Goal: Information Seeking & Learning: Learn about a topic

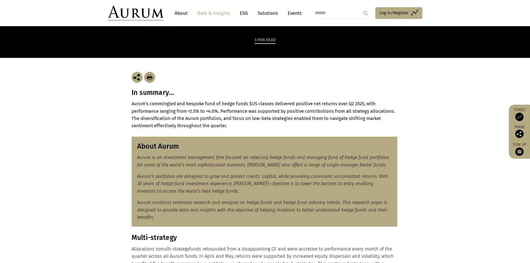
scroll to position [83, 0]
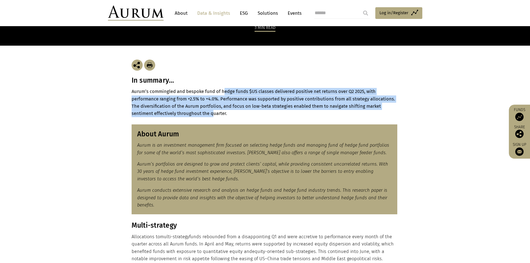
drag, startPoint x: 224, startPoint y: 92, endPoint x: 213, endPoint y: 115, distance: 25.2
click at [213, 115] on strong "Aurum’s commingled and bespoke fund of hedge funds $US classes delivered positi…" at bounding box center [262, 102] width 263 height 27
click at [167, 111] on strong "Aurum’s commingled and bespoke fund of hedge funds $US classes delivered positi…" at bounding box center [262, 102] width 263 height 27
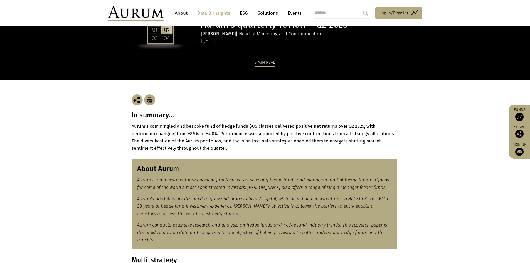
scroll to position [0, 0]
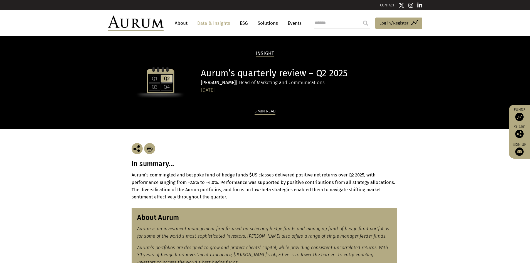
click at [219, 23] on link "Data & Insights" at bounding box center [213, 23] width 38 height 10
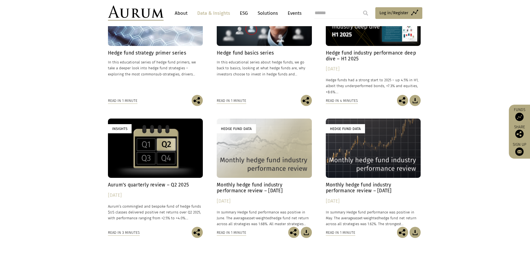
scroll to position [278, 0]
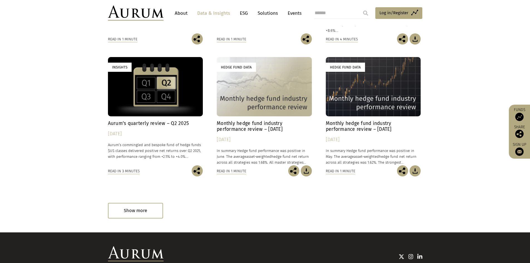
click at [264, 127] on h4 "Monthly hedge fund industry performance review – June 2025" at bounding box center [264, 126] width 95 height 12
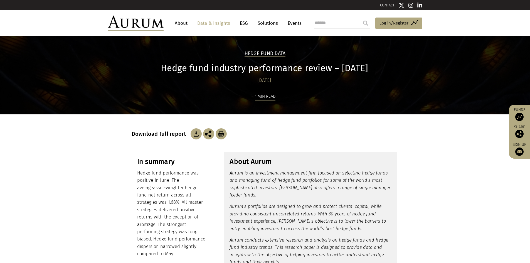
click at [262, 25] on link "Solutions" at bounding box center [268, 23] width 26 height 10
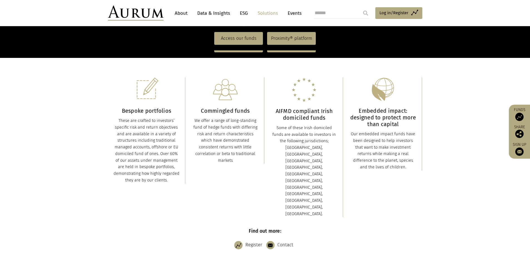
scroll to position [83, 0]
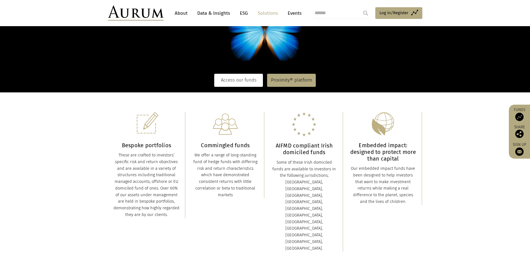
click at [241, 83] on link "Access our funds" at bounding box center [238, 80] width 49 height 13
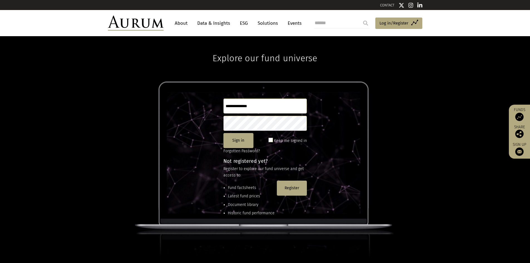
click at [183, 22] on link "About" at bounding box center [181, 23] width 18 height 10
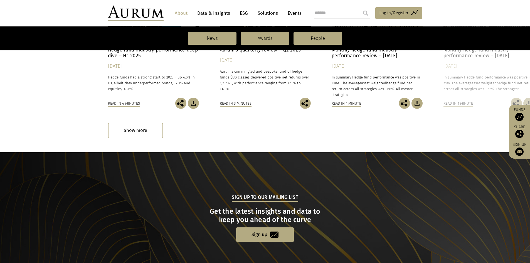
scroll to position [567, 0]
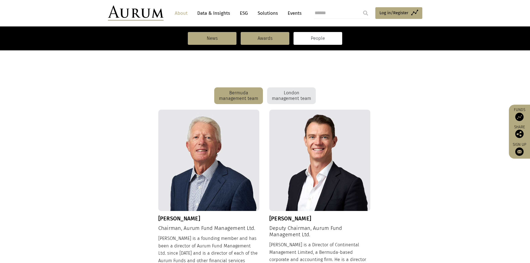
scroll to position [139, 0]
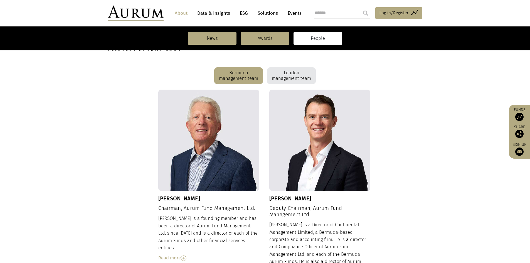
click at [293, 77] on div "London management team" at bounding box center [291, 75] width 49 height 17
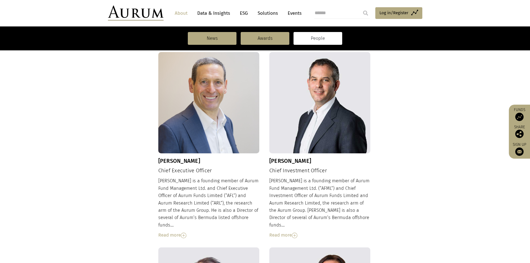
scroll to position [167, 0]
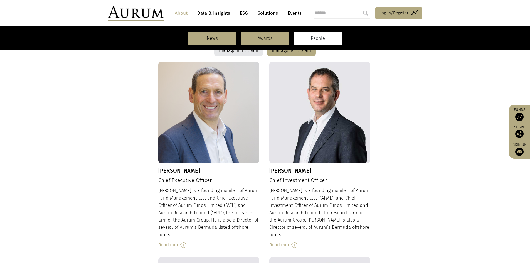
click at [181, 241] on div "Read more" at bounding box center [208, 244] width 101 height 7
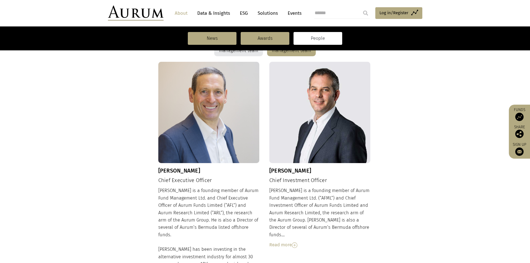
click at [283, 241] on div "Read more" at bounding box center [319, 244] width 101 height 7
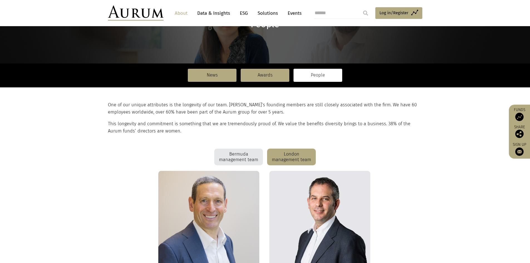
scroll to position [56, 0]
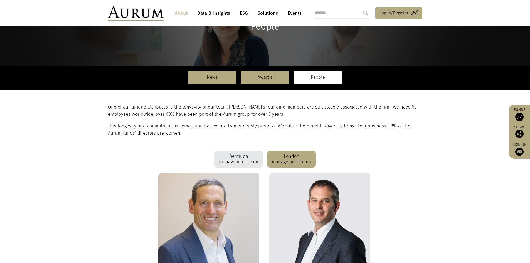
click at [237, 159] on div "Bermuda management team" at bounding box center [238, 159] width 49 height 17
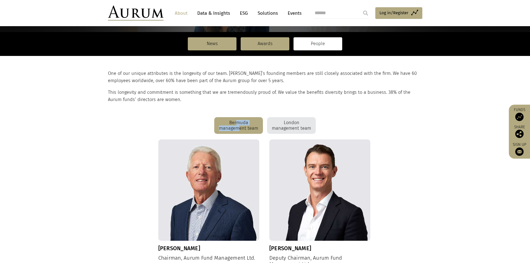
scroll to position [167, 0]
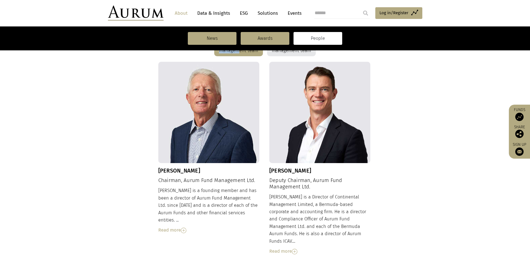
click at [183, 227] on img at bounding box center [184, 230] width 6 height 6
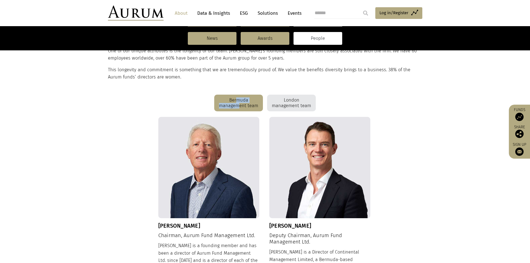
scroll to position [111, 0]
